Goal: Transaction & Acquisition: Purchase product/service

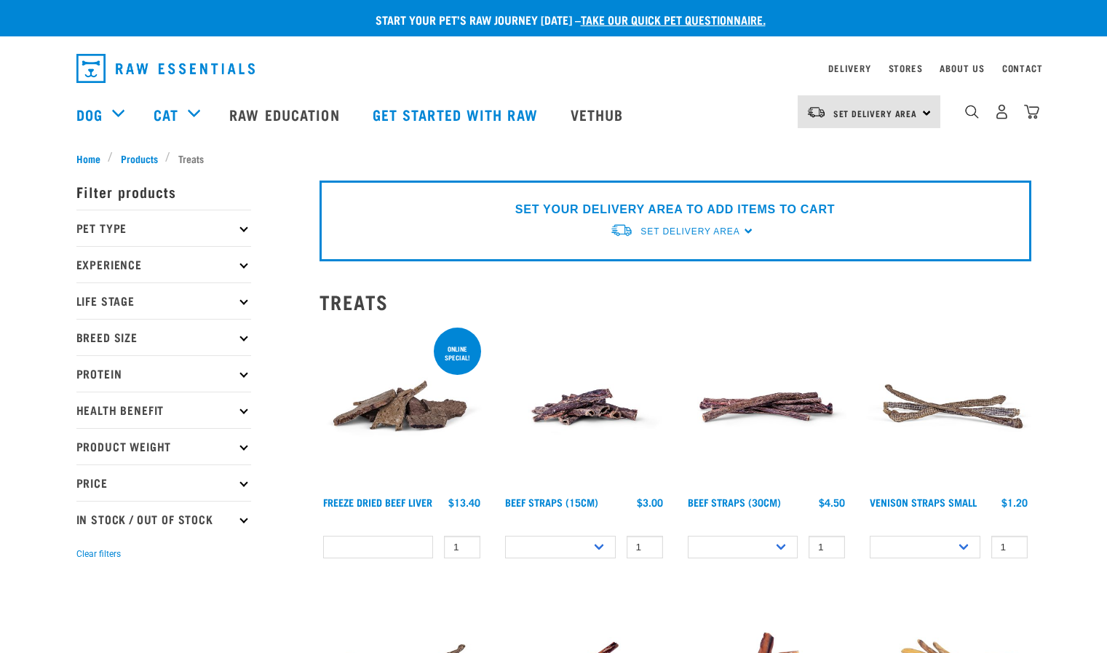
select select
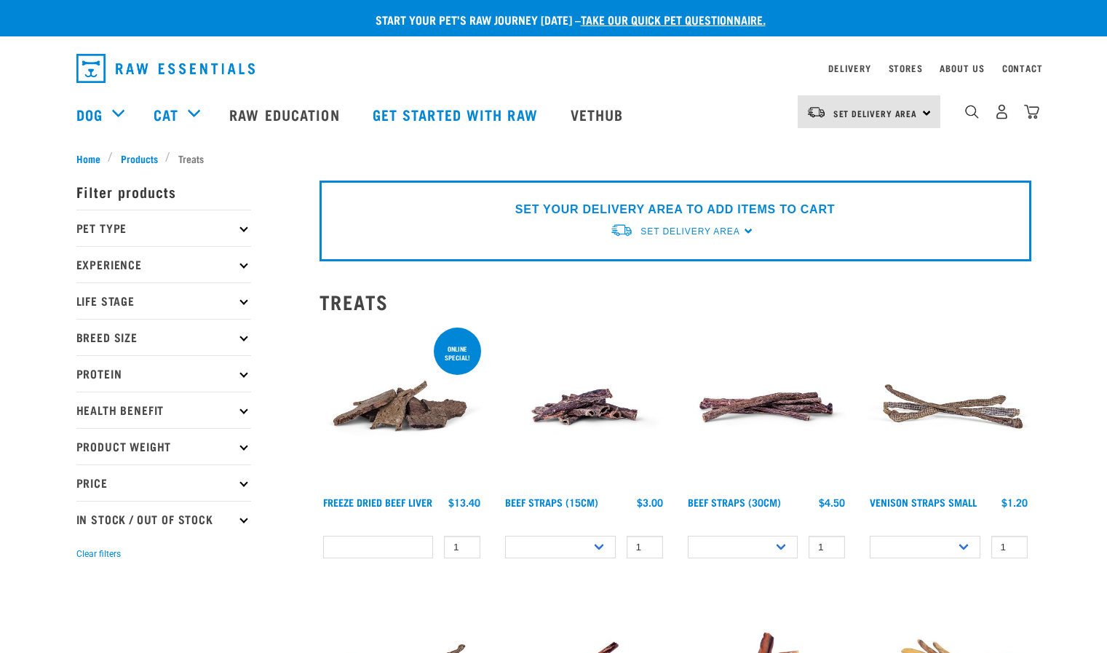
select select
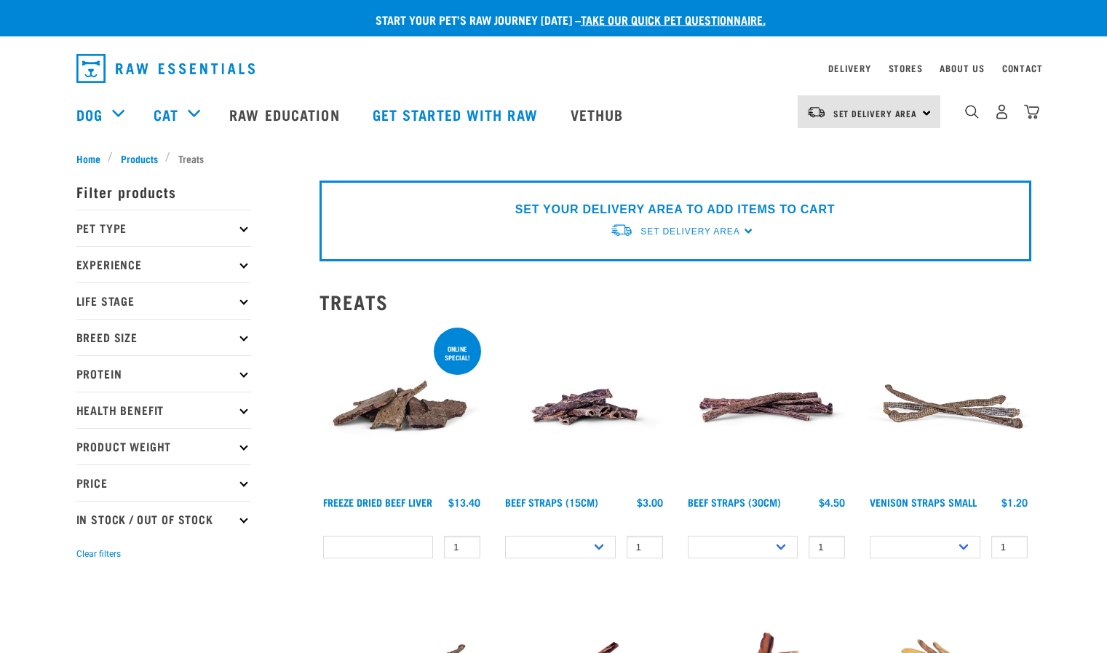
select select
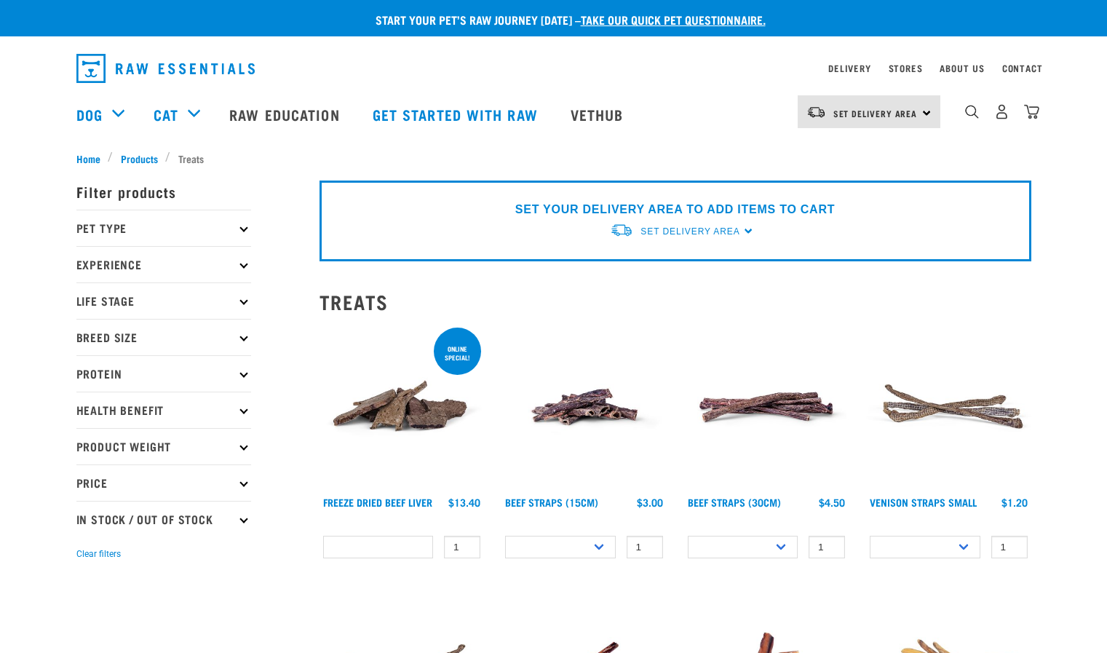
select select
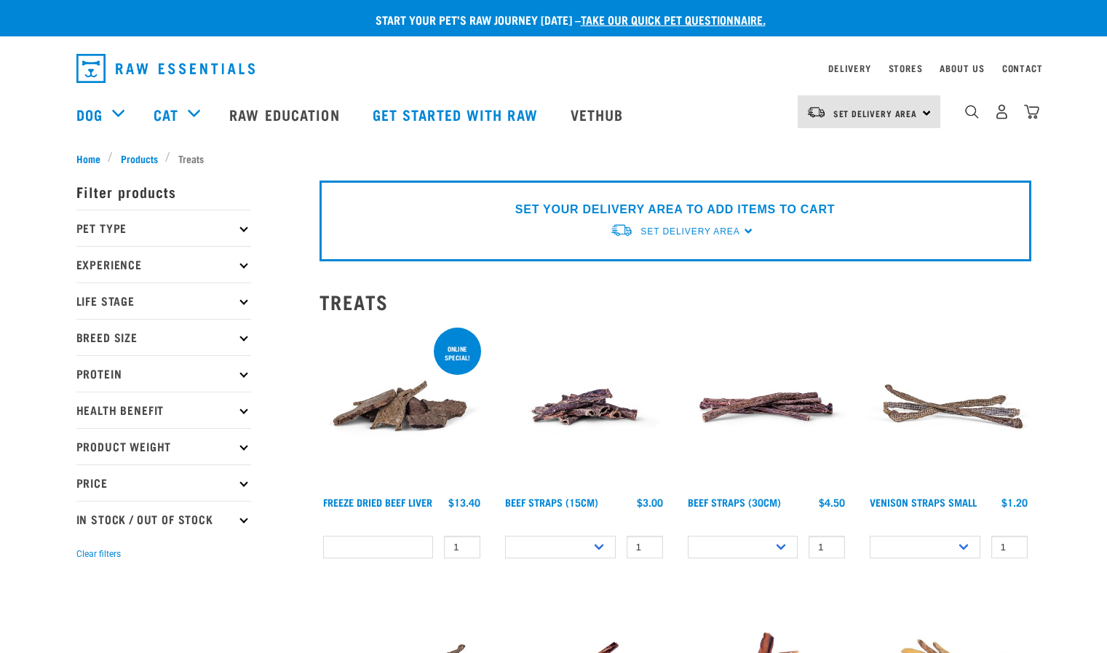
select select
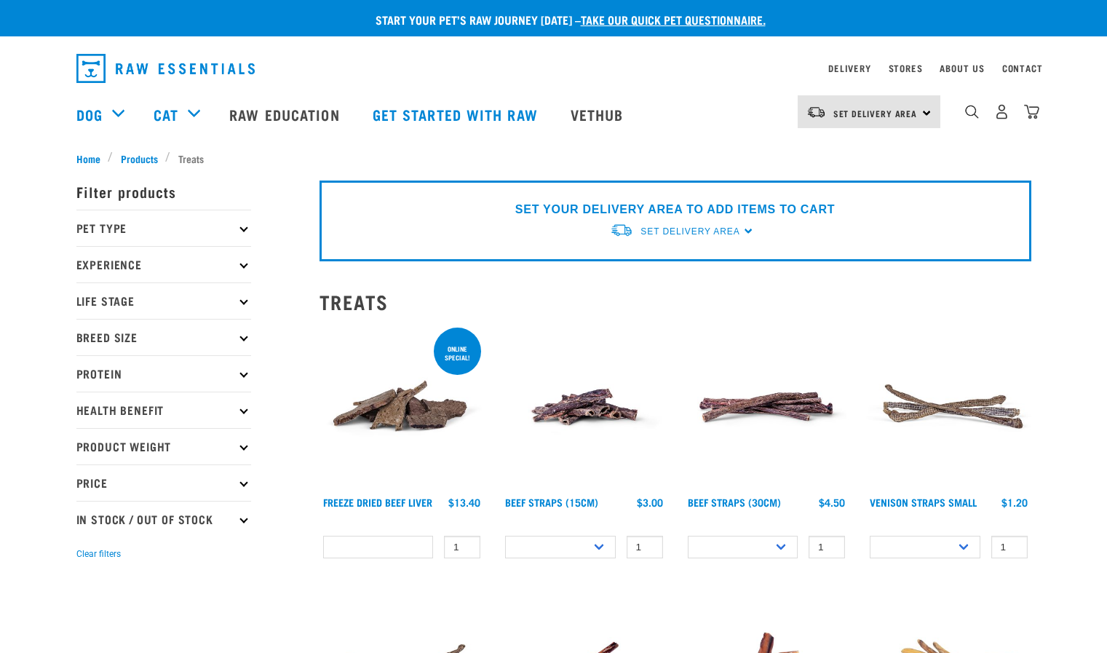
select select
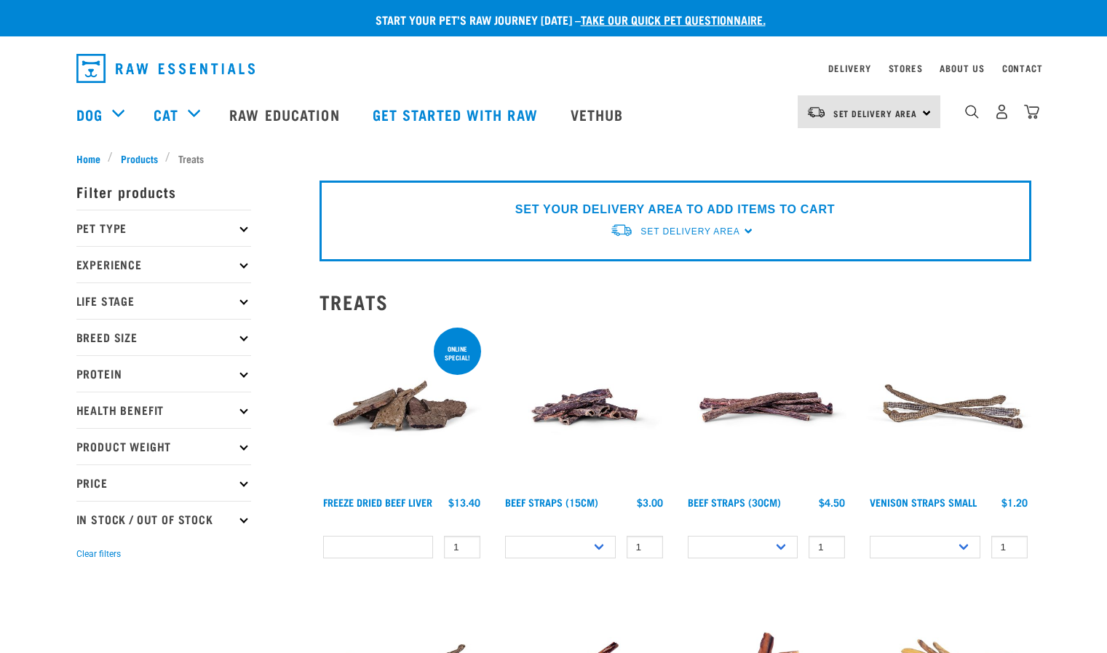
select select
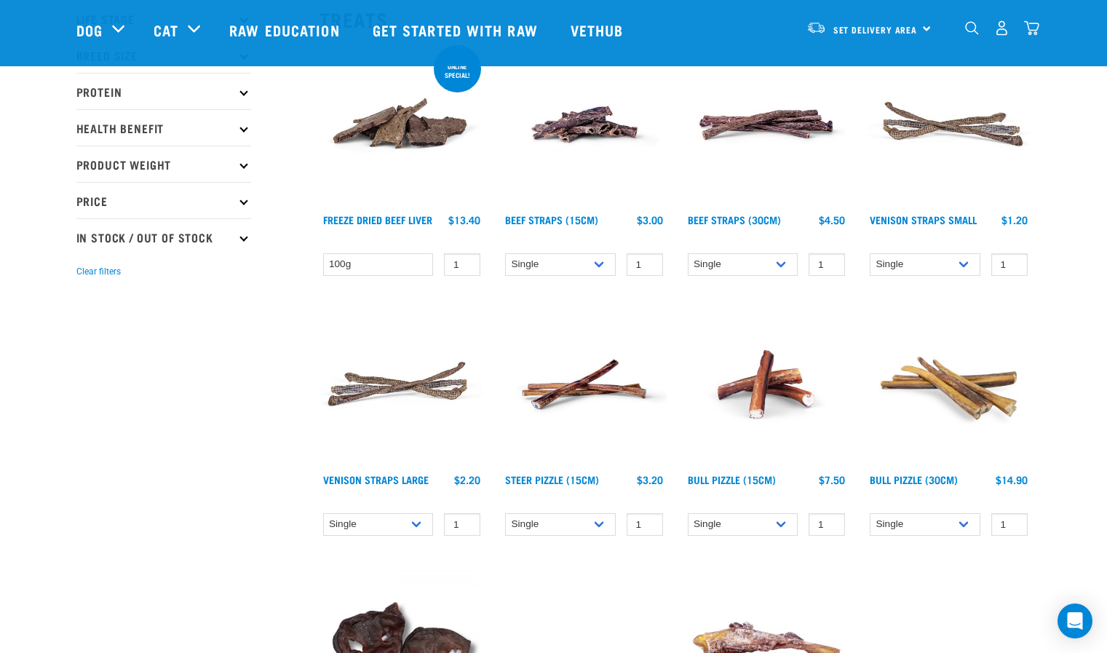
scroll to position [16, 0]
